Goal: Transaction & Acquisition: Download file/media

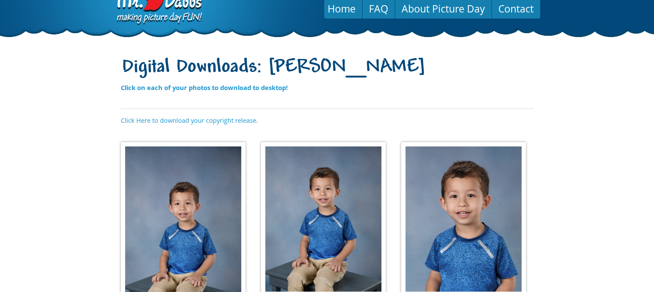
scroll to position [7, 0]
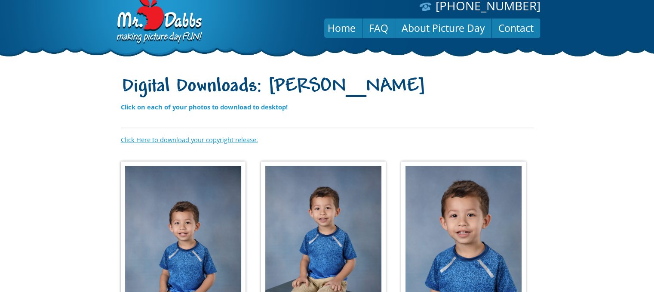
click at [231, 140] on link "Click Here to download your copyright release." at bounding box center [189, 139] width 137 height 9
click at [158, 229] on img at bounding box center [183, 252] width 125 height 183
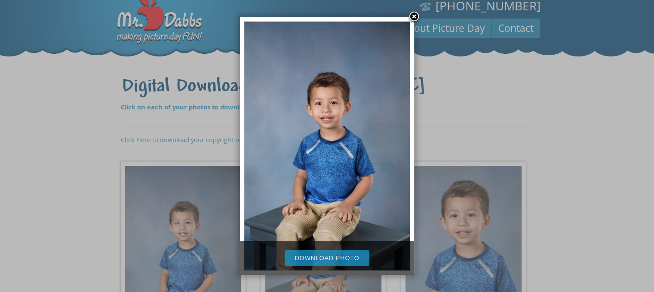
click at [343, 260] on link "Download Photo" at bounding box center [327, 258] width 85 height 16
click at [418, 19] on link at bounding box center [414, 17] width 13 height 13
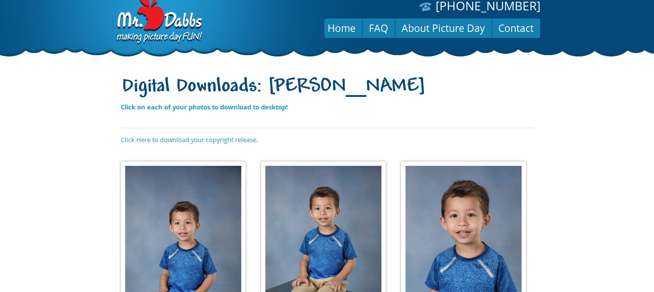
click at [312, 220] on img at bounding box center [323, 238] width 125 height 154
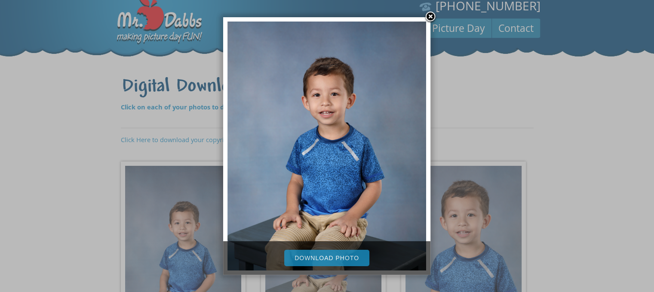
click at [309, 259] on link "Download Photo" at bounding box center [326, 258] width 85 height 16
click at [429, 14] on link at bounding box center [430, 17] width 13 height 13
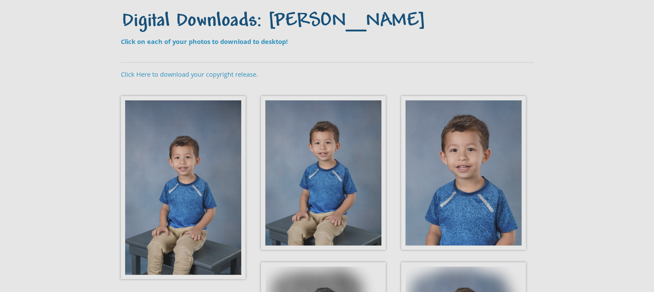
scroll to position [136, 0]
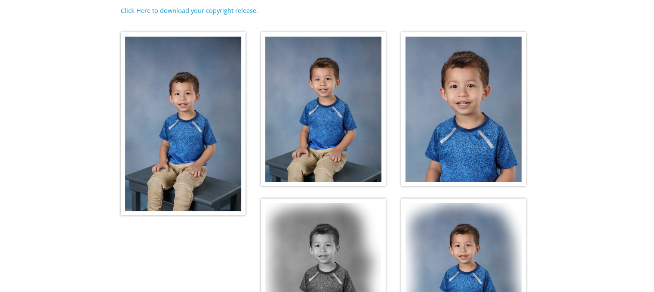
click at [479, 114] on img at bounding box center [463, 109] width 125 height 154
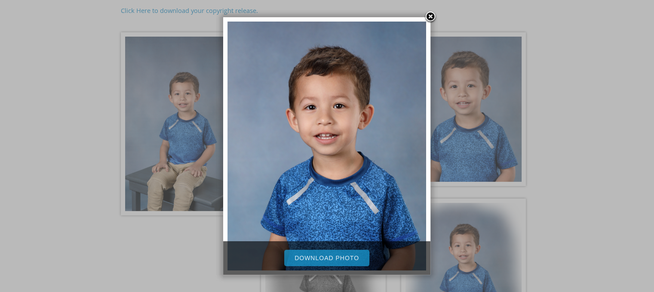
click at [335, 259] on link "Download Photo" at bounding box center [326, 258] width 85 height 16
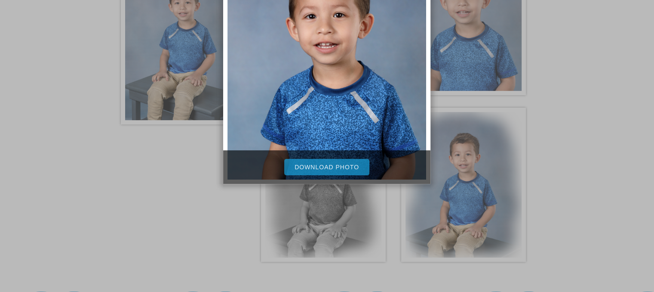
scroll to position [309, 0]
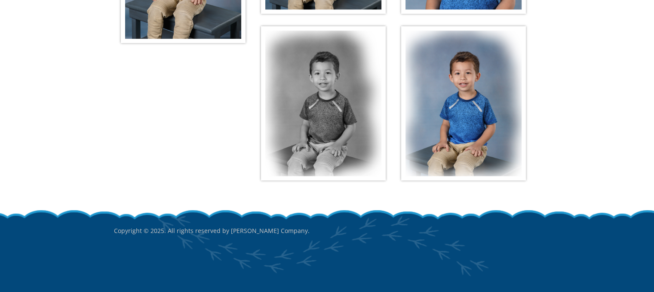
click at [328, 144] on img at bounding box center [323, 103] width 125 height 154
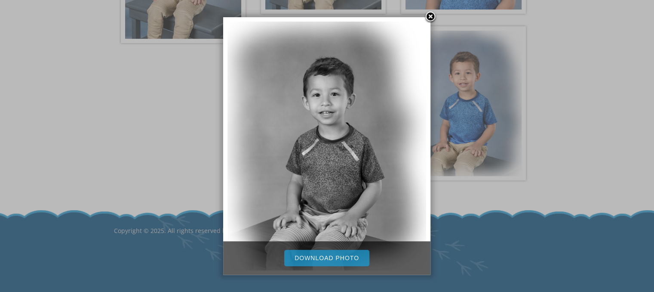
click at [312, 256] on link "Download Photo" at bounding box center [326, 258] width 85 height 16
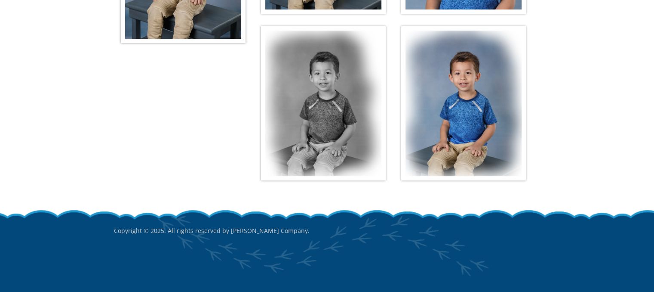
click at [479, 139] on img at bounding box center [463, 103] width 125 height 154
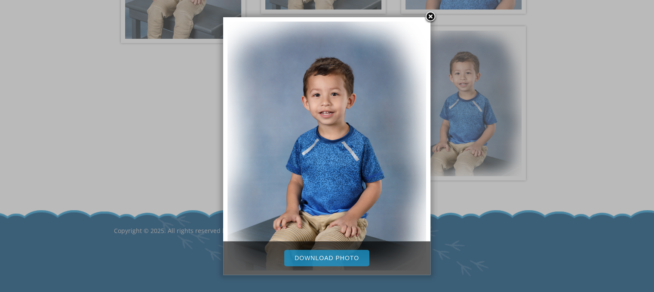
click at [344, 256] on link "Download Photo" at bounding box center [326, 258] width 85 height 16
